Goal: Information Seeking & Learning: Learn about a topic

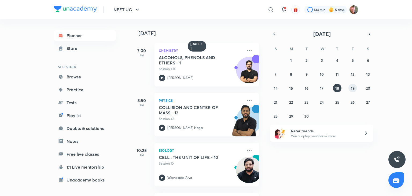
click at [357, 87] on button "19" at bounding box center [352, 88] width 9 height 9
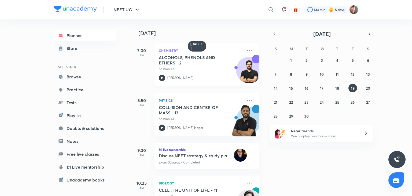
click at [162, 75] on icon at bounding box center [162, 78] width 6 height 6
